Goal: Task Accomplishment & Management: Manage account settings

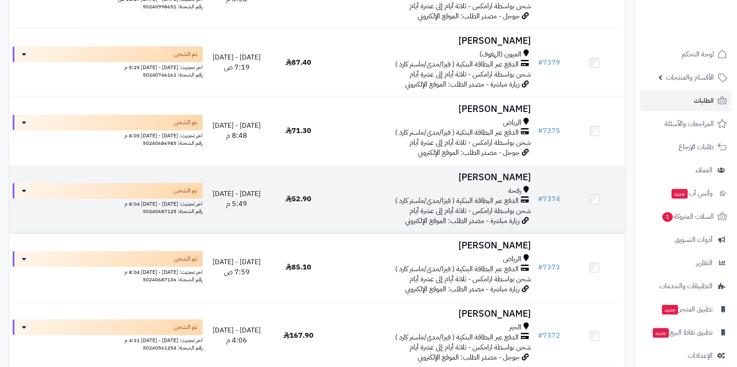
scroll to position [242, 0]
click at [567, 184] on td at bounding box center [595, 199] width 62 height 68
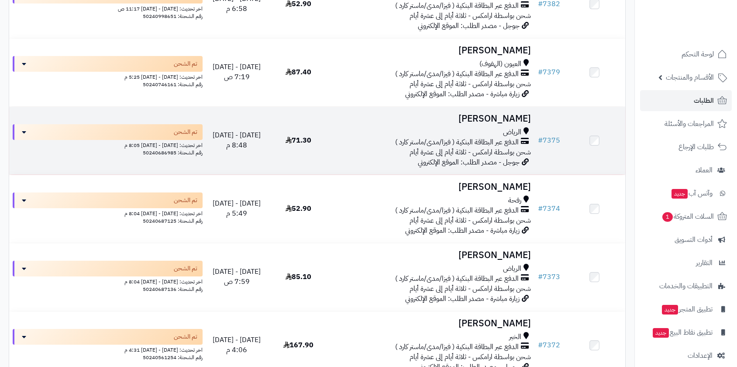
scroll to position [291, 0]
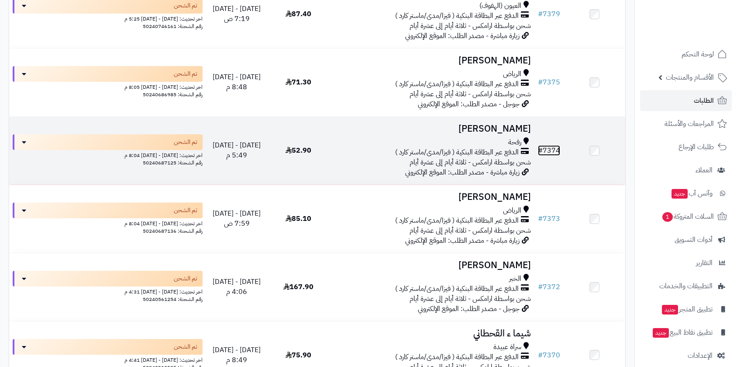
click at [553, 149] on link "# 7374" at bounding box center [549, 150] width 22 height 10
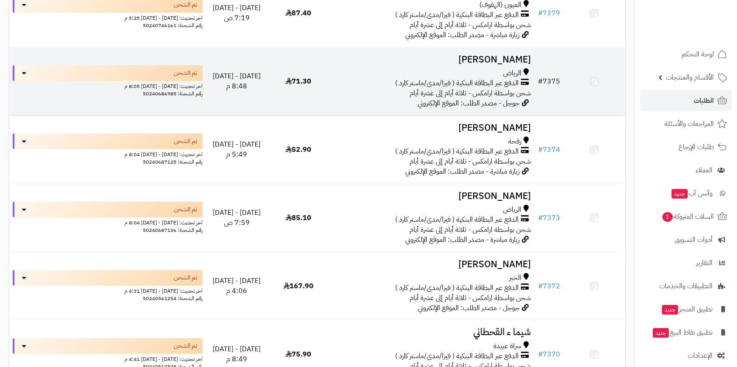
scroll to position [290, 0]
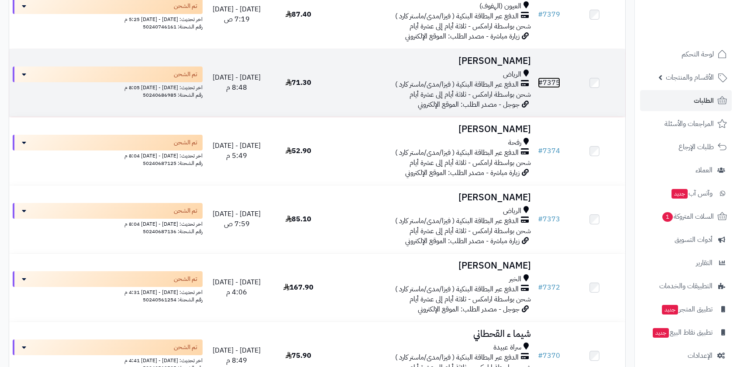
click at [549, 80] on link "# 7375" at bounding box center [549, 82] width 22 height 10
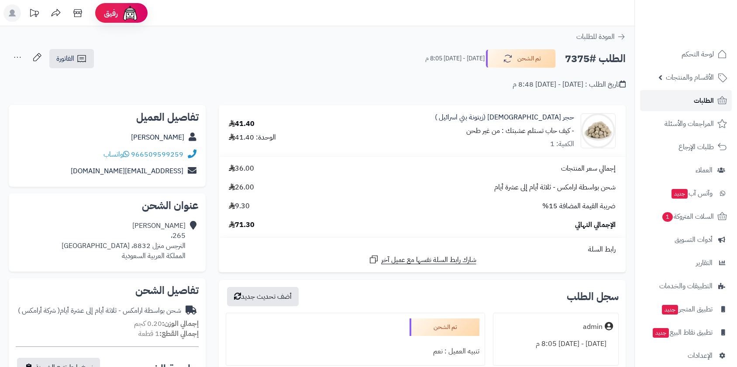
click at [700, 102] on span "الطلبات" at bounding box center [704, 100] width 20 height 12
